Goal: Information Seeking & Learning: Learn about a topic

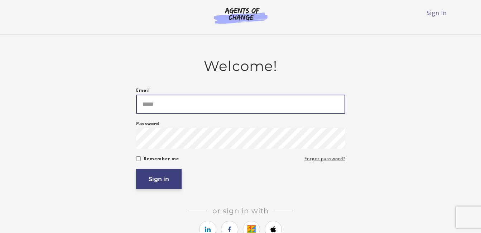
type input "**********"
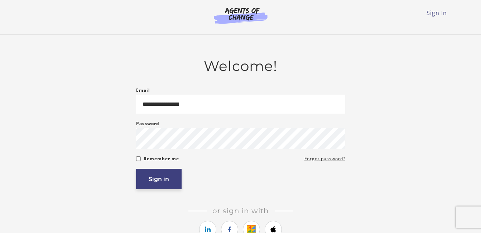
click at [159, 182] on button "Sign in" at bounding box center [159, 179] width 46 height 20
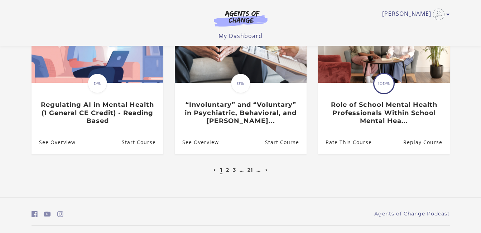
scroll to position [265, 0]
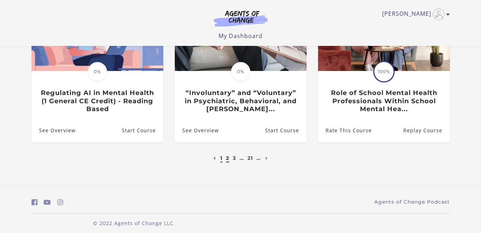
click at [227, 161] on link "2" at bounding box center [227, 158] width 3 height 6
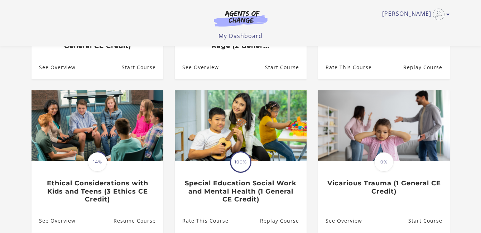
scroll to position [180, 0]
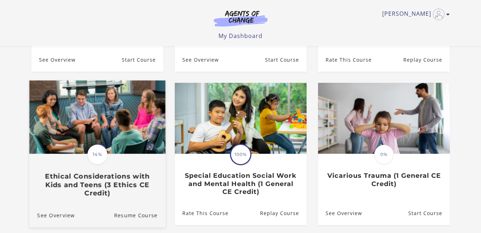
click at [97, 187] on h3 "Ethical Considerations with Kids and Teens (3 Ethics CE Credit)" at bounding box center [97, 184] width 120 height 25
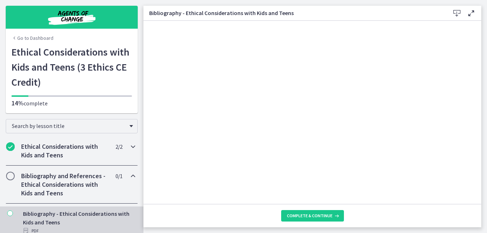
click at [67, 149] on h2 "Ethical Considerations with Kids and Teens" at bounding box center [64, 150] width 87 height 17
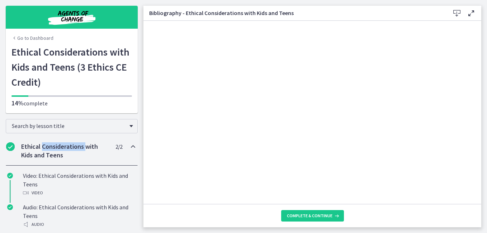
click at [67, 149] on h2 "Ethical Considerations with Kids and Teens" at bounding box center [64, 150] width 87 height 17
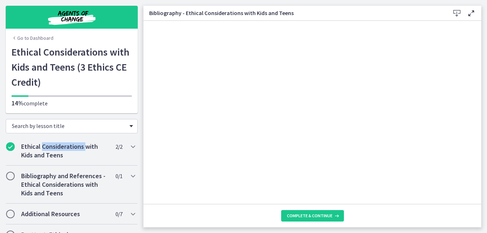
drag, startPoint x: 67, startPoint y: 149, endPoint x: 126, endPoint y: 128, distance: 63.3
click at [126, 128] on div "Search by lesson title" at bounding box center [72, 126] width 132 height 14
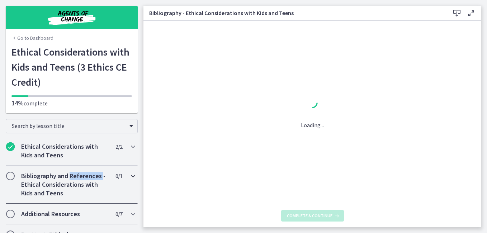
click at [90, 180] on h2 "Bibliography and References - Ethical Considerations with Kids and Teens" at bounding box center [64, 185] width 87 height 26
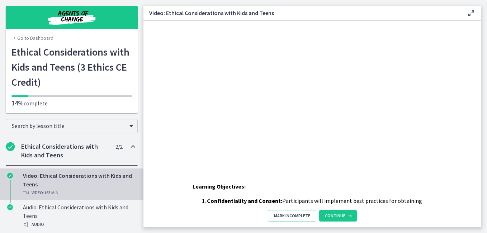
click at [297, 188] on p "Learning Objectives:" at bounding box center [312, 186] width 239 height 9
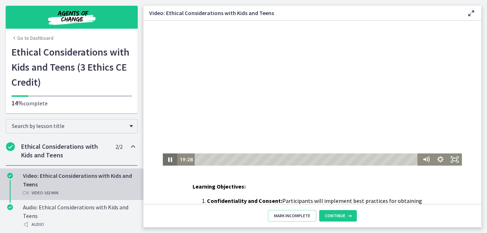
click at [165, 160] on icon "Pause" at bounding box center [170, 159] width 14 height 12
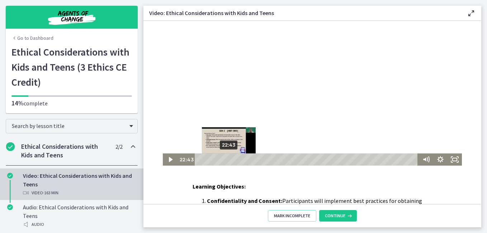
drag, startPoint x: 221, startPoint y: 160, endPoint x: 225, endPoint y: 161, distance: 4.0
click at [227, 161] on div "Playbar" at bounding box center [229, 159] width 4 height 4
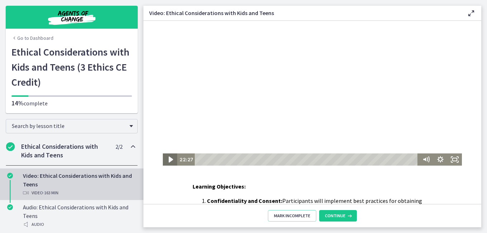
click at [168, 160] on icon "Play Video" at bounding box center [170, 160] width 4 height 6
